Goal: Information Seeking & Learning: Learn about a topic

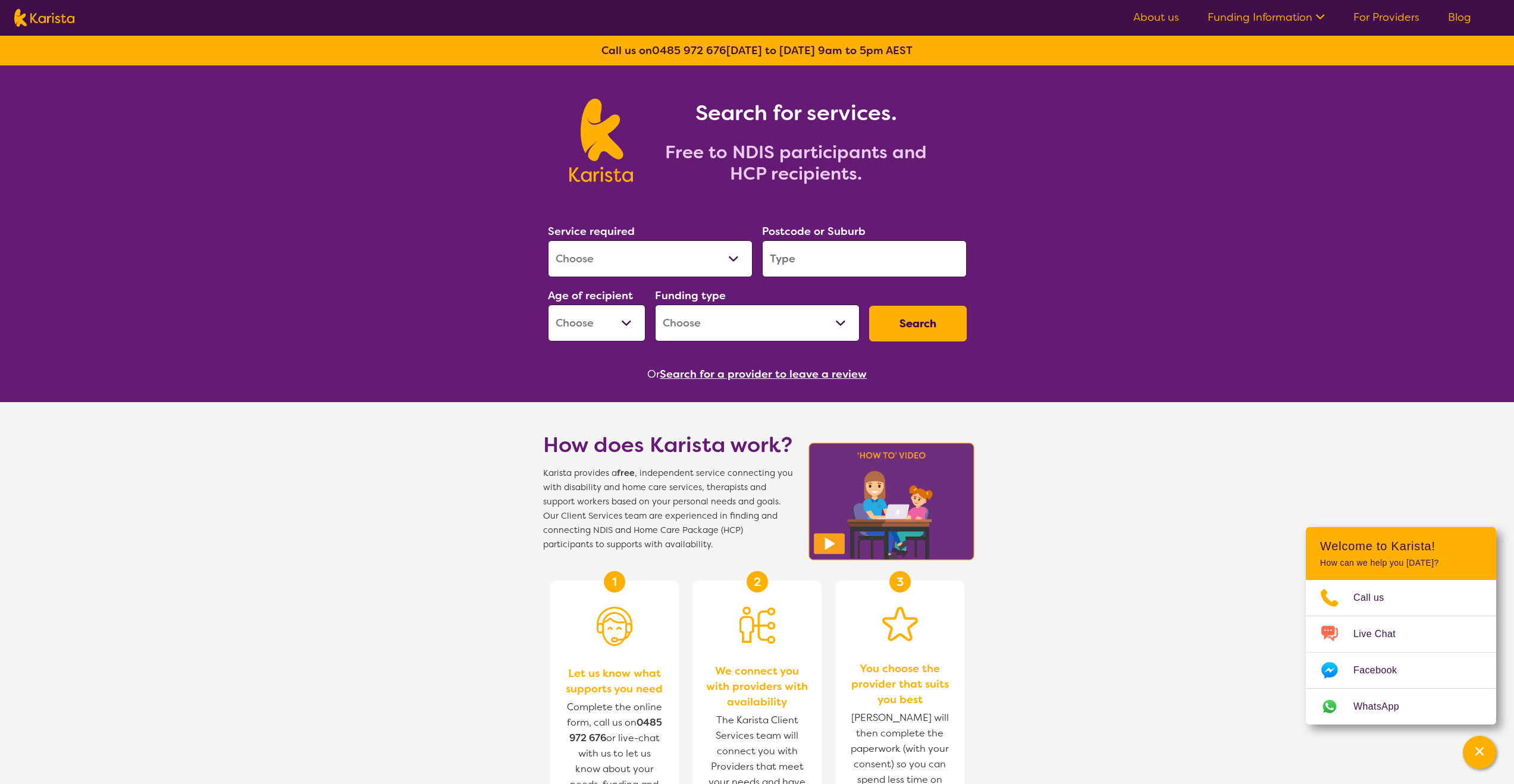
click at [1310, 16] on link "Funding Information" at bounding box center [1266, 17] width 117 height 14
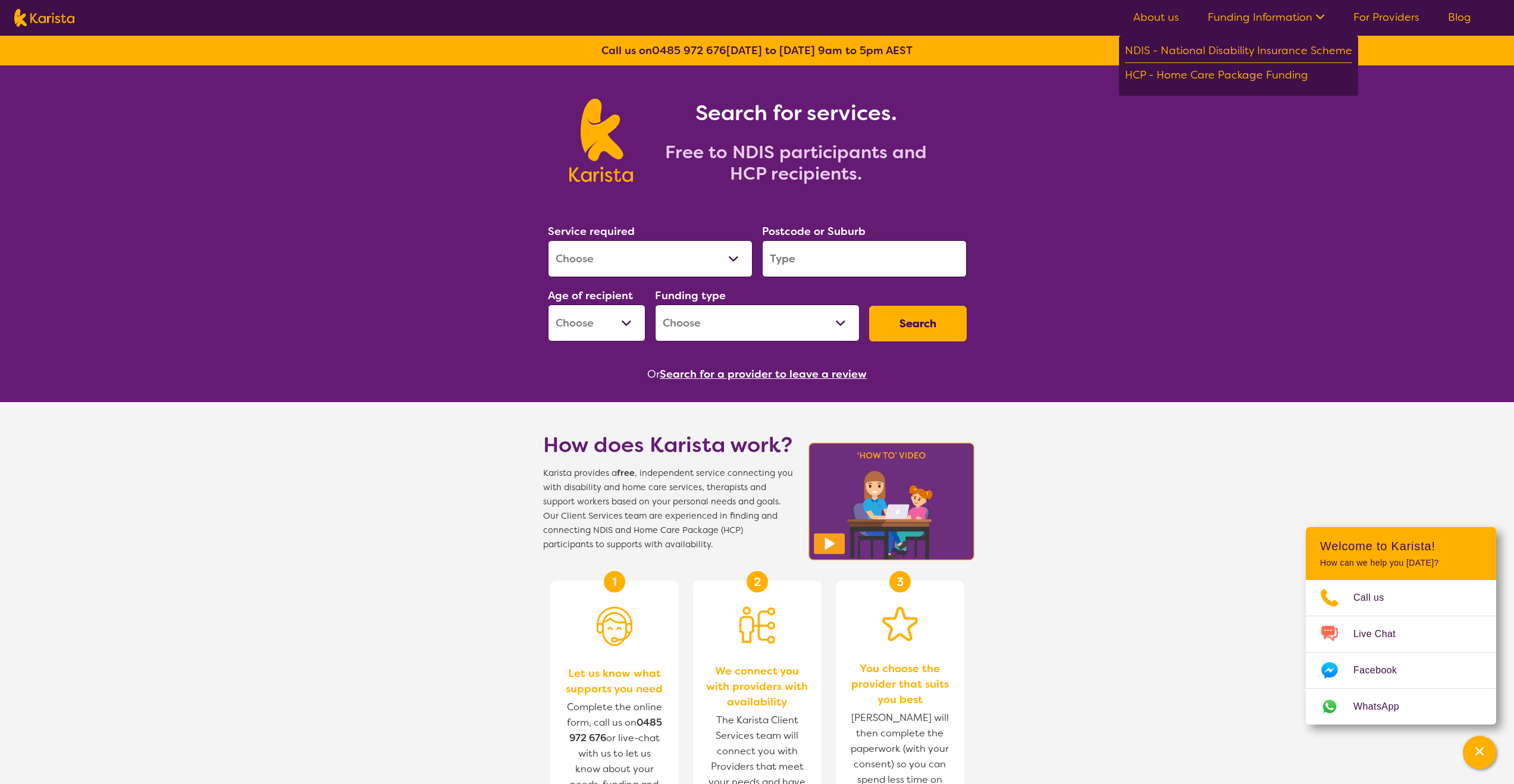
click at [1344, 181] on div "Search for services. Free to NDIS participants and HCP recipients." at bounding box center [757, 127] width 1514 height 124
click at [1389, 13] on link "For Providers" at bounding box center [1386, 17] width 66 height 14
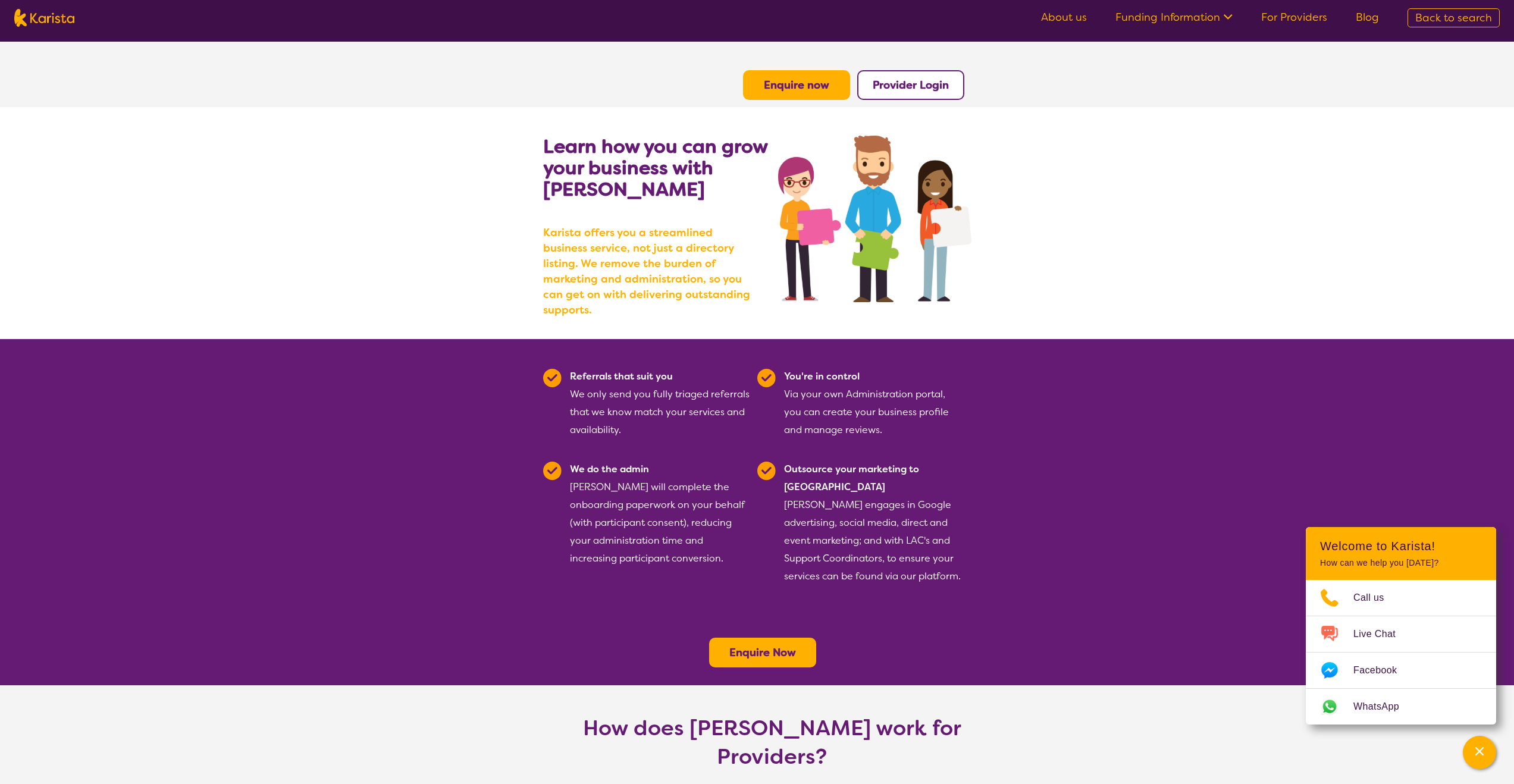
click at [1072, 16] on link "About us" at bounding box center [1064, 17] width 46 height 14
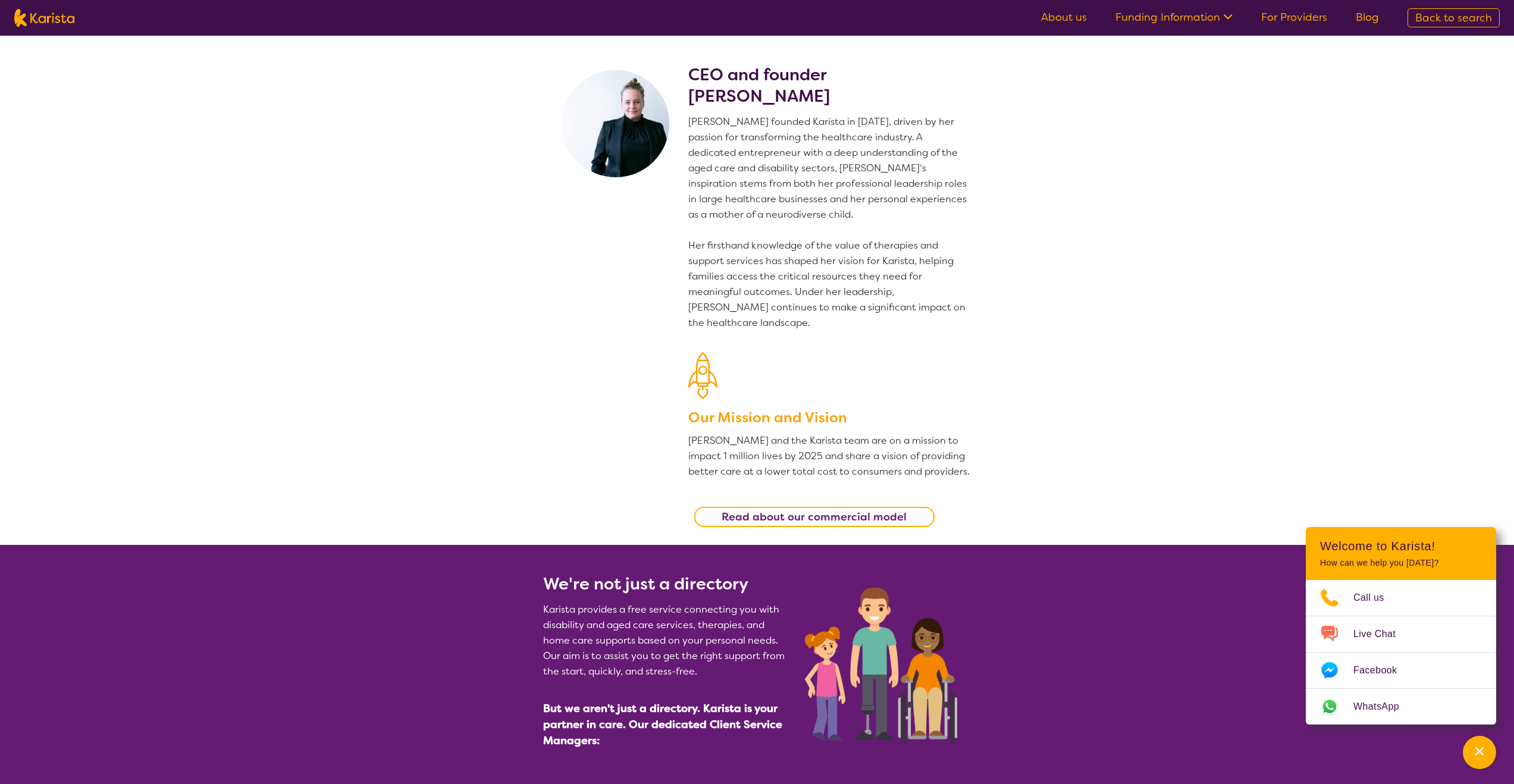
click at [644, 122] on img at bounding box center [615, 124] width 107 height 107
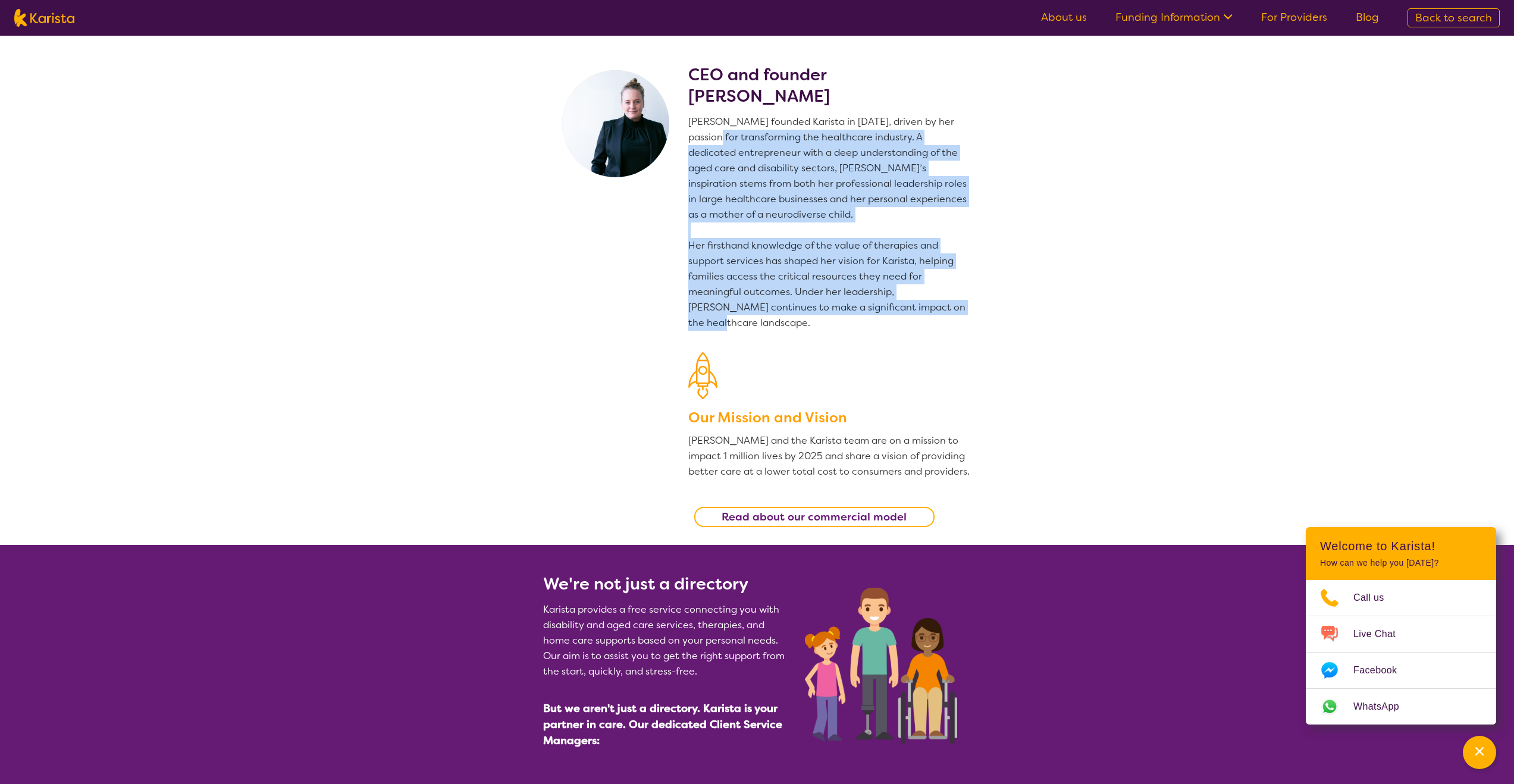
drag, startPoint x: 699, startPoint y: 135, endPoint x: 954, endPoint y: 306, distance: 307.0
click at [955, 308] on p "Danielle founded Karista in 2016, driven by her passion for transforming the he…" at bounding box center [830, 223] width 283 height 217
click at [835, 248] on p "Danielle founded Karista in 2016, driven by her passion for transforming the he…" at bounding box center [830, 223] width 283 height 217
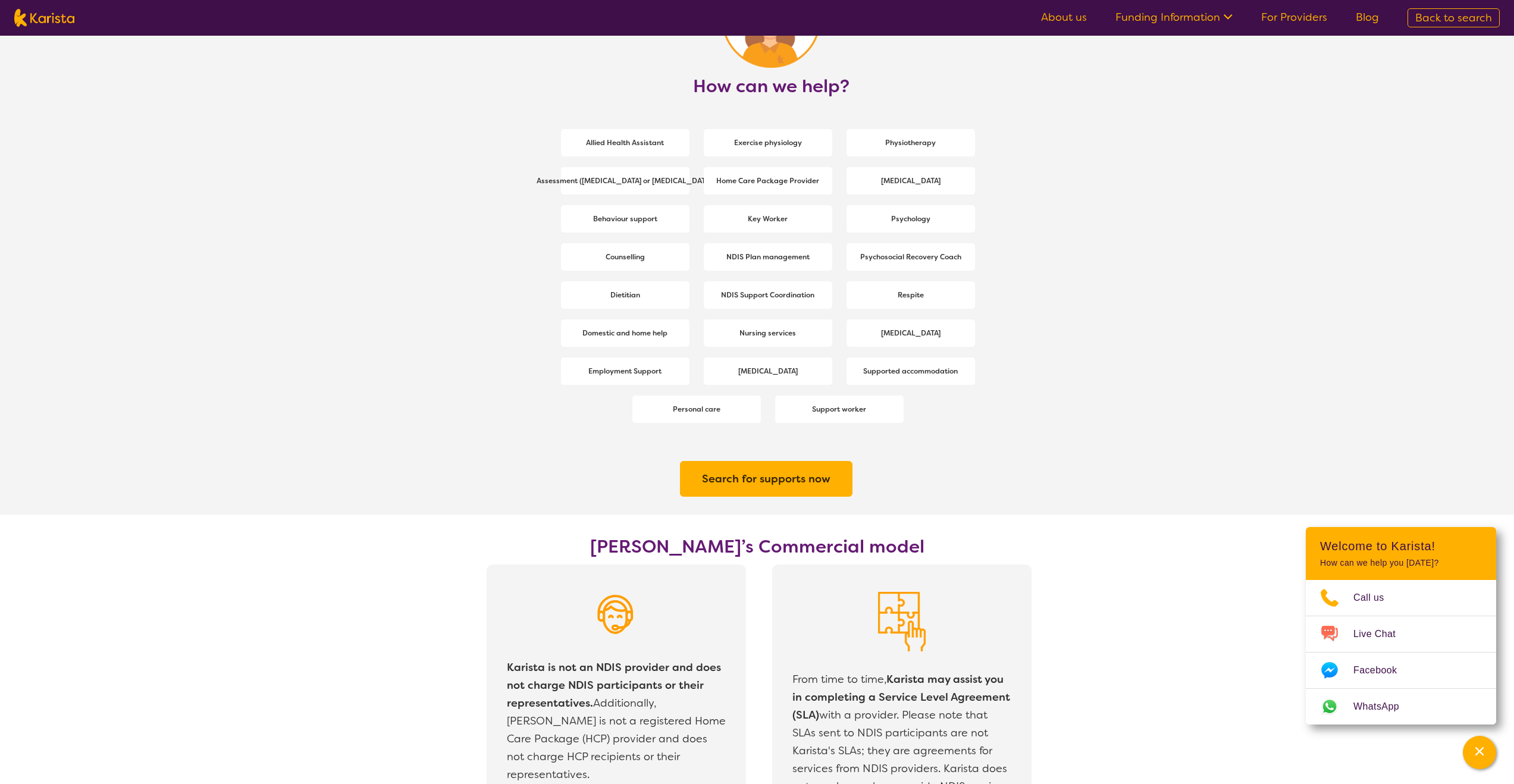
scroll to position [2297, 0]
